Goal: Task Accomplishment & Management: Manage account settings

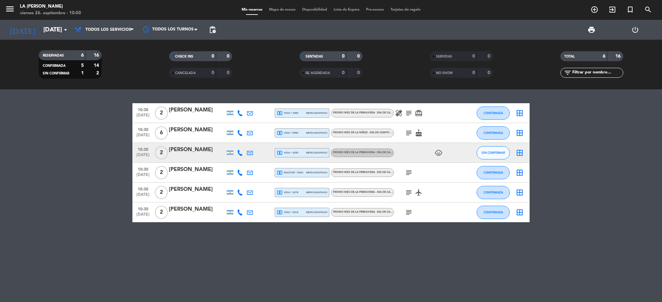
click at [199, 156] on div at bounding box center [197, 157] width 56 height 5
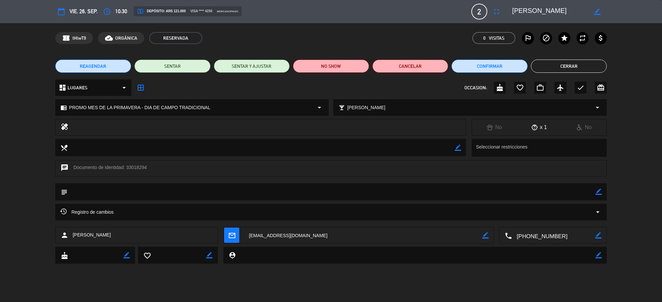
click at [558, 65] on button "Cerrar" at bounding box center [569, 66] width 76 height 13
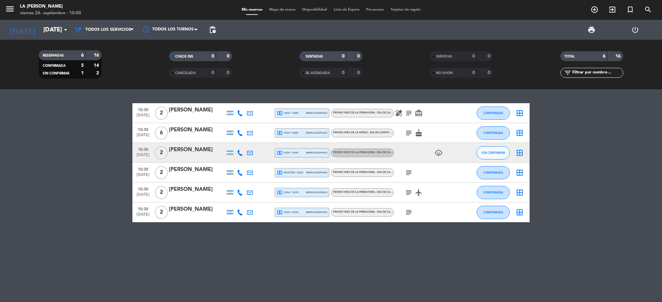
click at [191, 154] on div "[PERSON_NAME]" at bounding box center [197, 150] width 56 height 9
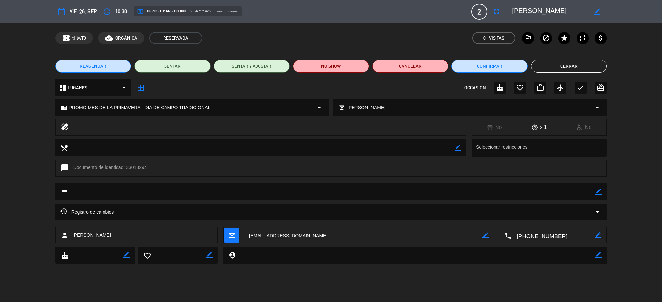
click at [599, 193] on icon "border_color" at bounding box center [598, 192] width 6 height 6
click at [349, 190] on textarea at bounding box center [332, 191] width 528 height 17
type textarea "ADICIONAL: 1 MASAJE (A CONFIRMAR TIPO) $44.000 - ABONA EN CHECK IN"
click at [595, 192] on icon at bounding box center [598, 192] width 6 height 6
click at [545, 63] on button "Cerrar" at bounding box center [569, 66] width 76 height 13
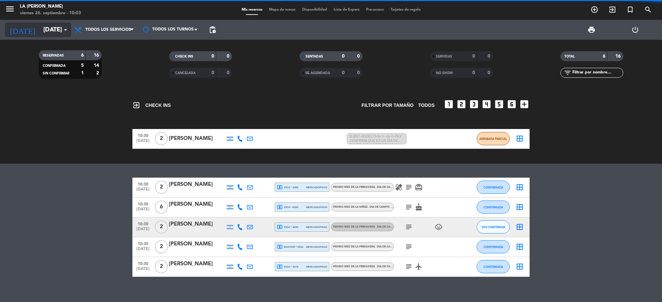
click at [58, 30] on input "[DATE]" at bounding box center [79, 30] width 78 height 14
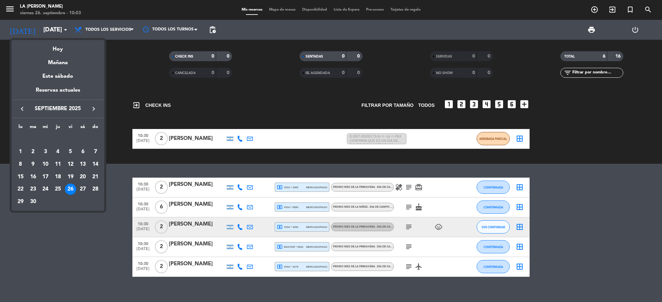
click at [94, 107] on icon "keyboard_arrow_right" at bounding box center [94, 109] width 8 height 8
click at [24, 172] on div "13" at bounding box center [20, 176] width 11 height 11
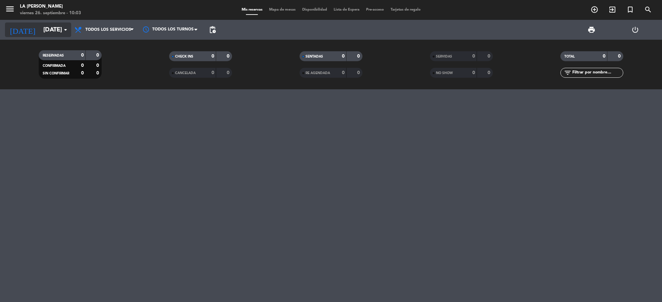
click at [49, 32] on input "[DATE]" at bounding box center [79, 30] width 78 height 14
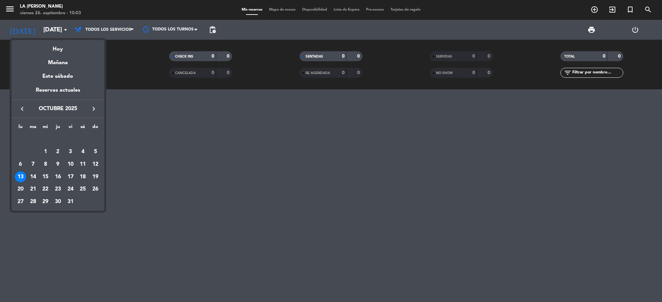
click at [93, 107] on icon "keyboard_arrow_right" at bounding box center [94, 109] width 8 height 8
click at [58, 163] on div "13" at bounding box center [57, 164] width 11 height 11
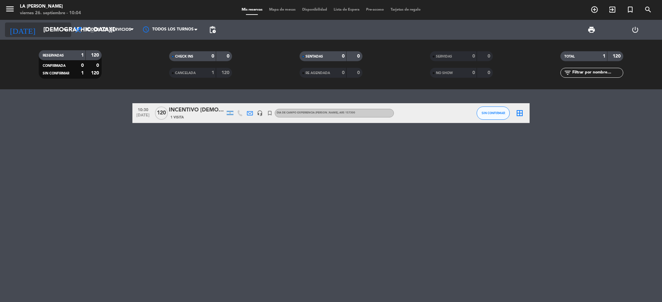
click at [51, 36] on input "[DEMOGRAPHIC_DATA][DATE]" at bounding box center [79, 30] width 78 height 14
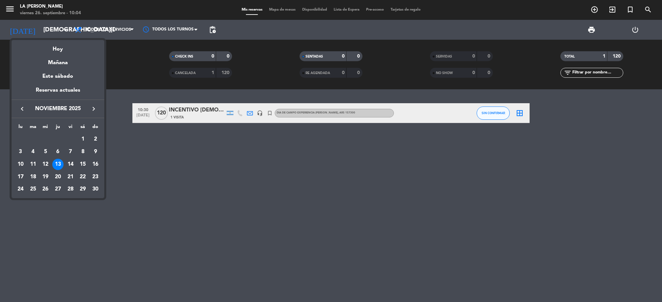
click at [24, 109] on icon "keyboard_arrow_left" at bounding box center [22, 109] width 8 height 8
click at [71, 189] on div "26" at bounding box center [70, 189] width 11 height 11
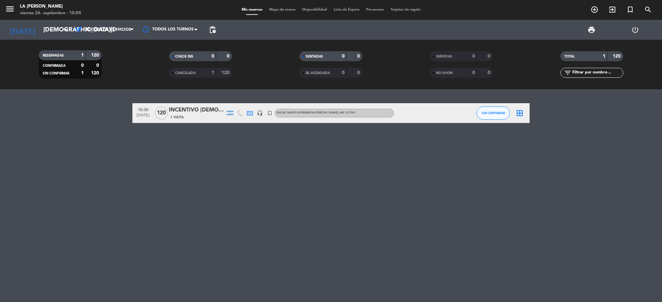
type input "[DATE]"
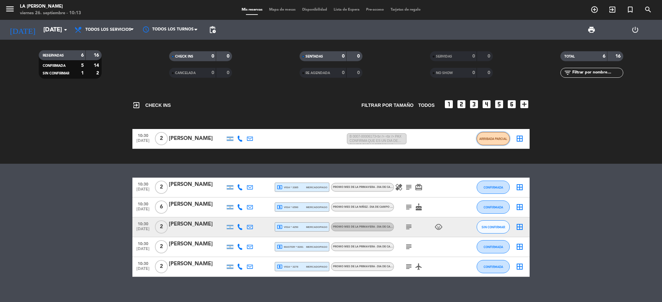
click at [487, 135] on button "ARRIBADA PARCIAL" at bounding box center [493, 138] width 33 height 13
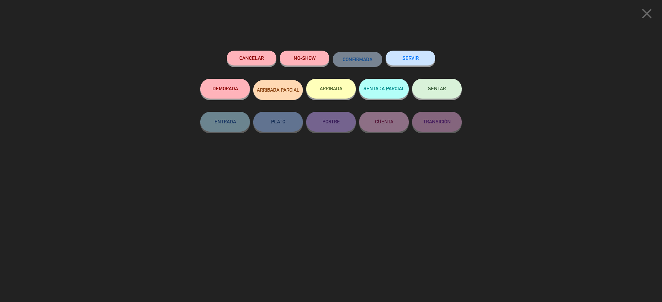
click at [338, 94] on button "ARRIBADA" at bounding box center [331, 89] width 50 height 20
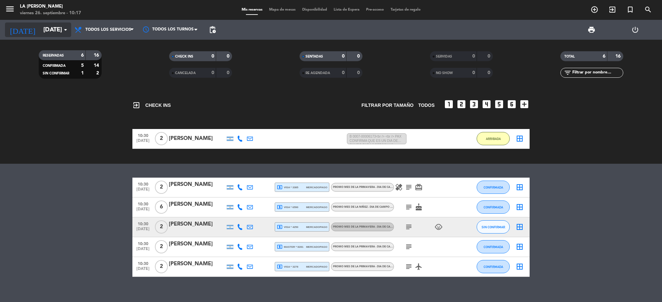
click at [50, 35] on input "[DATE]" at bounding box center [79, 30] width 78 height 14
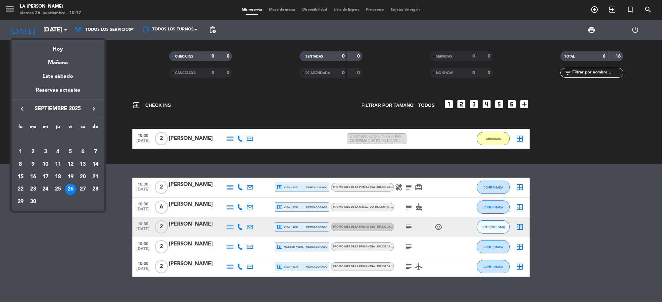
click at [193, 137] on div at bounding box center [331, 151] width 662 height 302
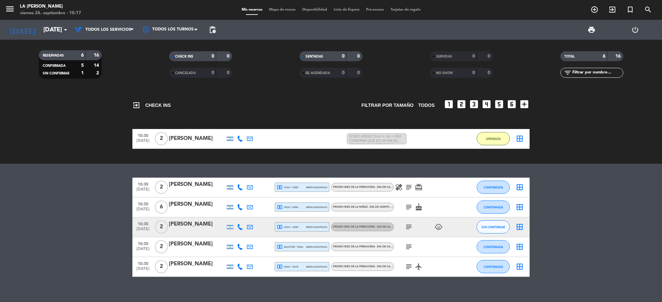
click at [196, 136] on div "[PERSON_NAME]" at bounding box center [197, 138] width 56 height 9
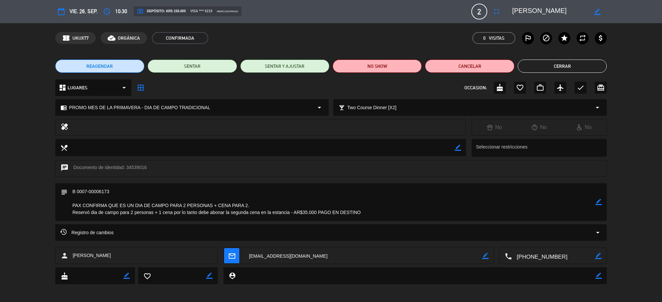
scroll to position [2, 0]
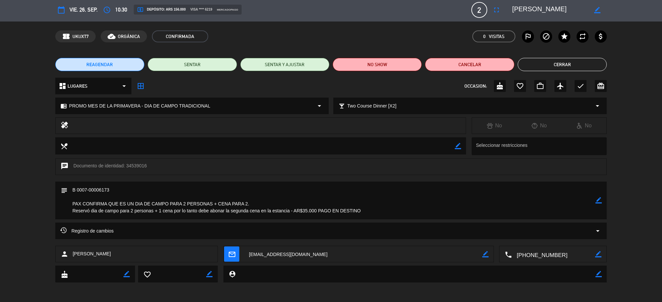
click at [555, 67] on button "Cerrar" at bounding box center [562, 64] width 89 height 13
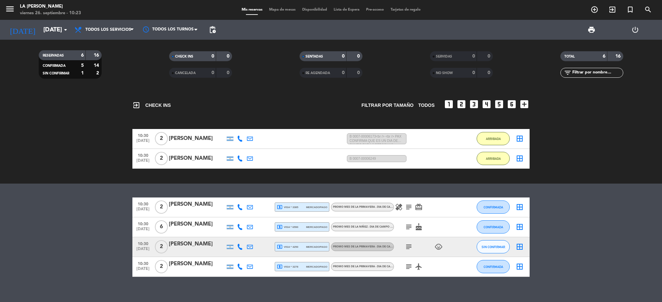
click at [211, 142] on div "[PERSON_NAME]" at bounding box center [197, 138] width 56 height 9
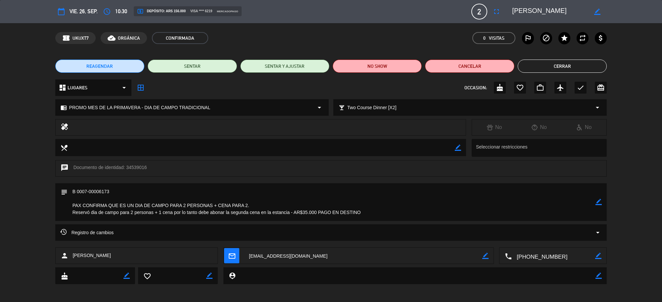
click at [594, 201] on textarea at bounding box center [332, 202] width 528 height 38
click at [598, 199] on icon "border_color" at bounding box center [598, 202] width 6 height 6
click at [365, 214] on textarea at bounding box center [332, 202] width 528 height 38
type textarea "B 0007-00006173 PAX CONFIRMA QUE ES UN DIA DE CAMPO PARA 2 PERSONAS + CENA PARA…"
click at [596, 204] on icon at bounding box center [598, 202] width 6 height 6
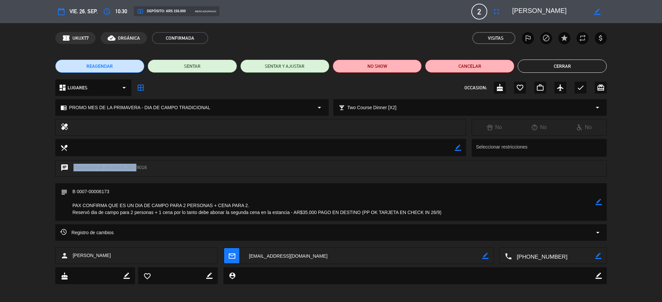
drag, startPoint x: 150, startPoint y: 167, endPoint x: 133, endPoint y: 168, distance: 17.3
click at [133, 168] on div "chat Documento de identidad: 34539016" at bounding box center [331, 168] width 552 height 17
click at [143, 167] on div "chat Documento de identidad: 34539016" at bounding box center [331, 168] width 552 height 17
drag, startPoint x: 149, startPoint y: 166, endPoint x: 131, endPoint y: 167, distance: 18.5
click at [131, 167] on div "chat Documento de identidad: 34539016" at bounding box center [331, 168] width 552 height 17
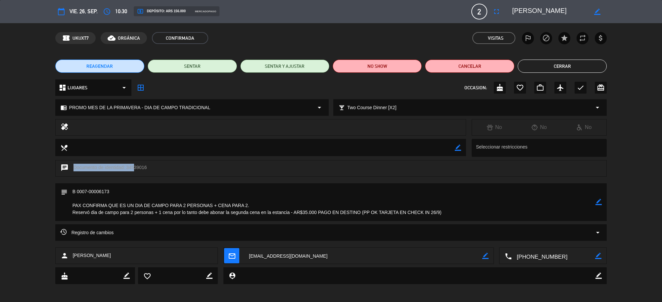
click at [129, 167] on div "chat Documento de identidad: 34539016" at bounding box center [331, 168] width 552 height 17
drag, startPoint x: 127, startPoint y: 167, endPoint x: 147, endPoint y: 166, distance: 19.2
click at [147, 166] on div "chat Documento de identidad: 34539016" at bounding box center [331, 168] width 552 height 17
click at [144, 166] on div "chat Documento de identidad: 34539016" at bounding box center [331, 168] width 552 height 17
drag, startPoint x: 128, startPoint y: 167, endPoint x: 148, endPoint y: 167, distance: 19.9
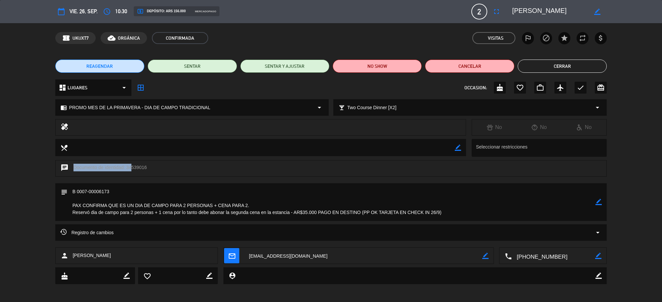
click at [148, 167] on div "chat Documento de identidad: 34539016" at bounding box center [331, 168] width 552 height 17
click at [123, 167] on div "chat Documento de identidad: 34539016" at bounding box center [331, 168] width 552 height 17
drag, startPoint x: 127, startPoint y: 167, endPoint x: 146, endPoint y: 165, distance: 19.3
click at [146, 165] on div "chat Documento de identidad: 34539016" at bounding box center [331, 168] width 552 height 17
drag, startPoint x: 143, startPoint y: 167, endPoint x: 153, endPoint y: 171, distance: 11.6
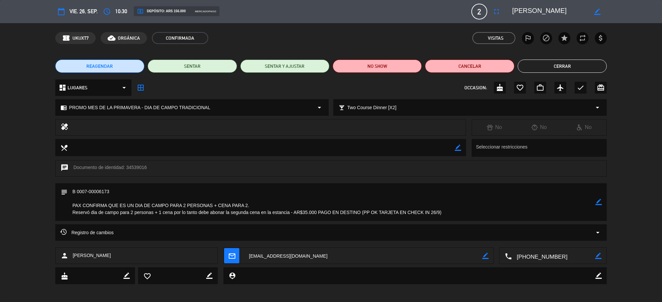
click at [153, 171] on div "chat Documento de identidad: 34539016" at bounding box center [331, 168] width 552 height 17
click at [541, 61] on button "Cerrar" at bounding box center [562, 66] width 89 height 13
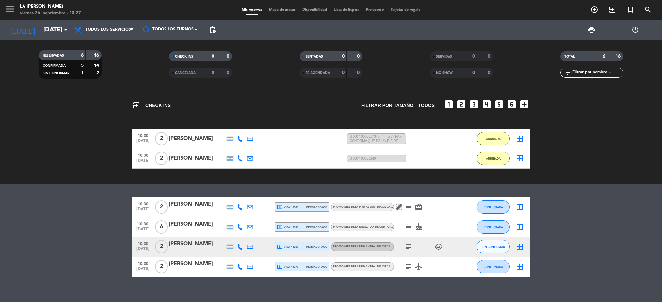
click at [411, 246] on icon "subject" at bounding box center [409, 247] width 8 height 8
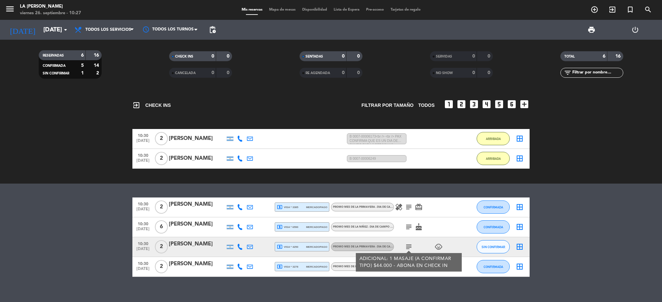
click at [593, 250] on bookings-row "10:30 [DATE] 2 [PERSON_NAME] local_atm visa * 3385 mercadopago PROMO MES DE LA …" at bounding box center [331, 237] width 662 height 79
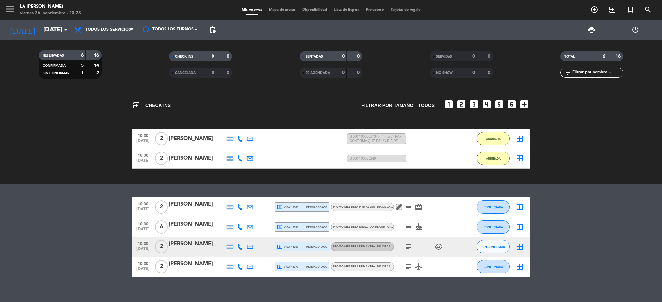
click at [199, 245] on div "[PERSON_NAME]" at bounding box center [197, 244] width 56 height 9
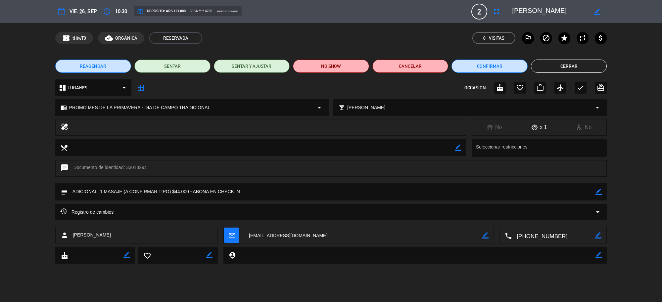
click at [537, 9] on textarea at bounding box center [550, 12] width 76 height 12
click at [294, 237] on textarea at bounding box center [363, 235] width 238 height 17
